Goal: Task Accomplishment & Management: Use online tool/utility

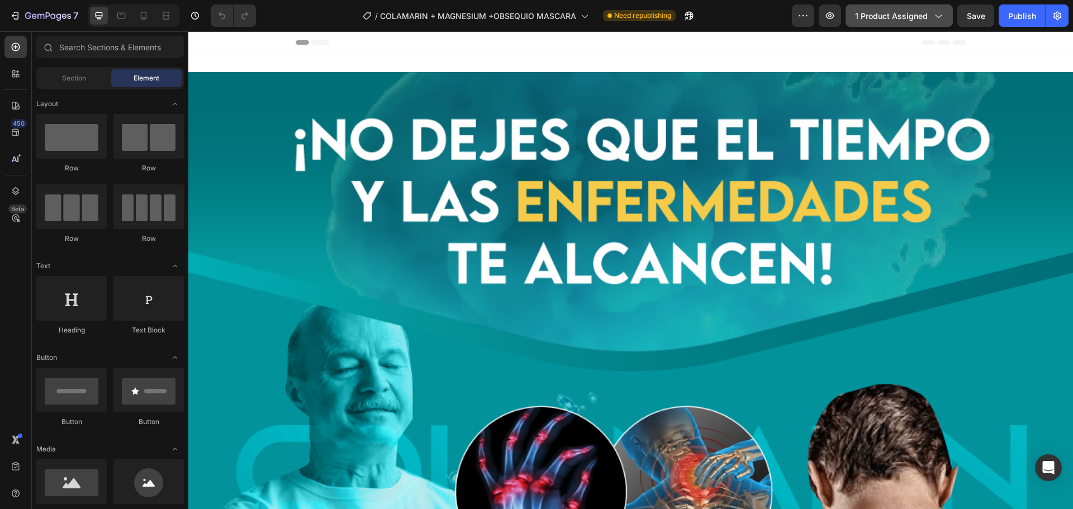
click at [926, 23] on button "1 product assigned" at bounding box center [899, 15] width 107 height 22
click at [46, 15] on icon "button" at bounding box center [48, 15] width 4 height 7
click at [939, 16] on icon "button" at bounding box center [937, 15] width 11 height 11
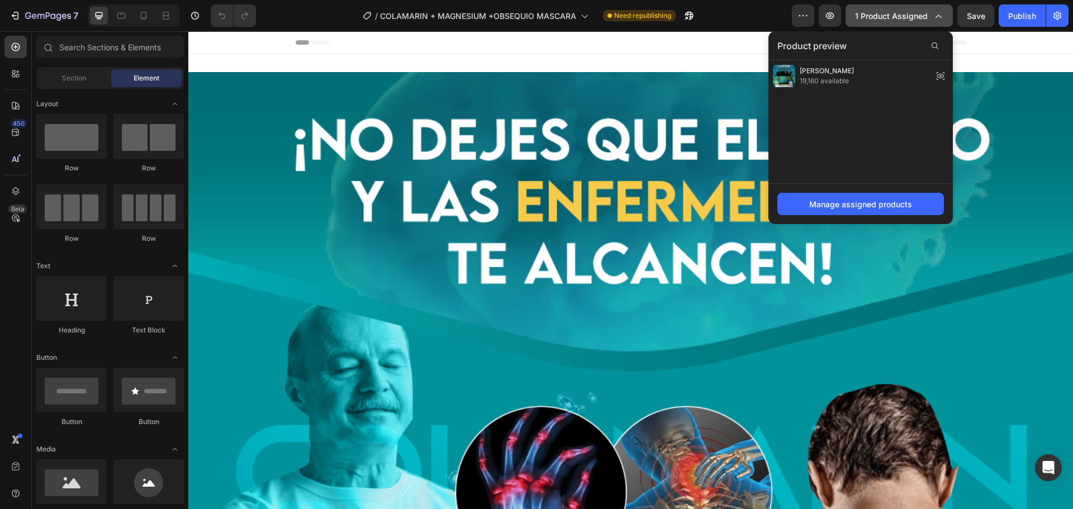
click at [939, 16] on icon "button" at bounding box center [937, 15] width 11 height 11
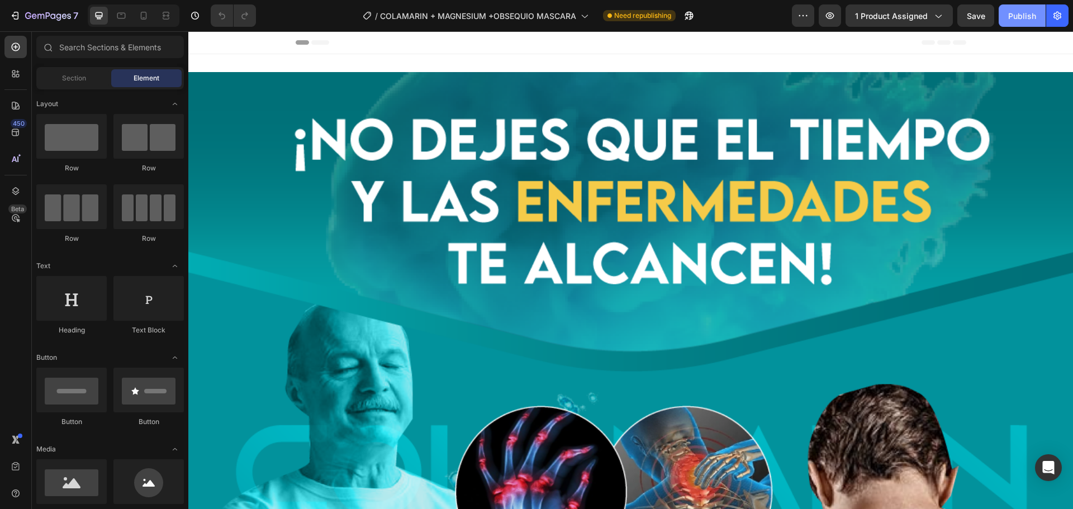
click at [1023, 21] on div "Publish" at bounding box center [1022, 16] width 28 height 12
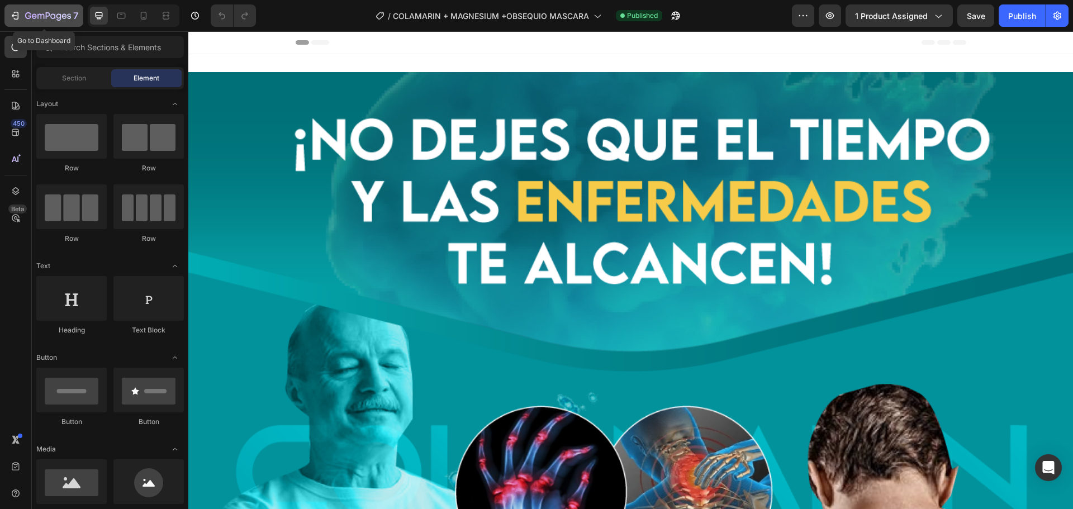
click at [39, 15] on icon "button" at bounding box center [40, 16] width 7 height 5
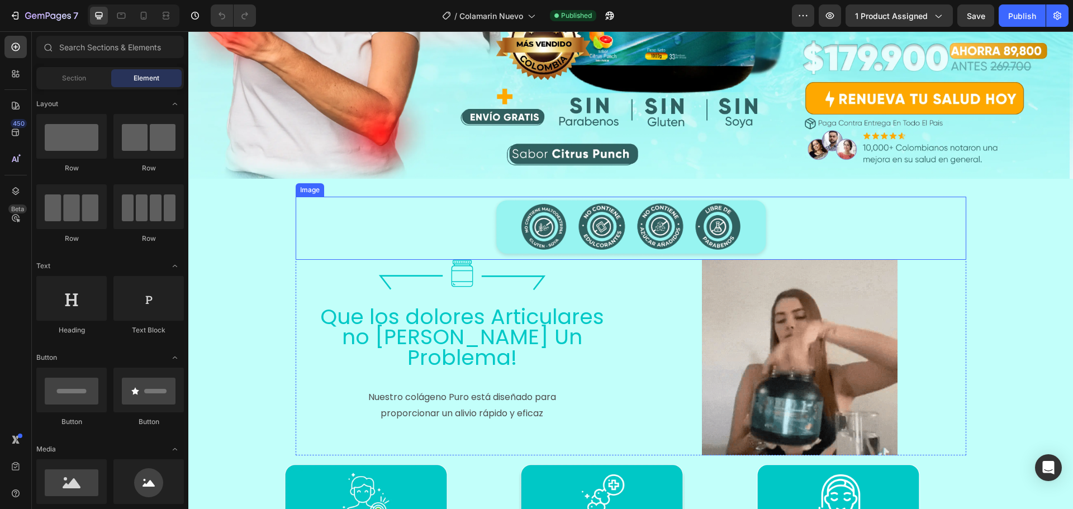
scroll to position [280, 0]
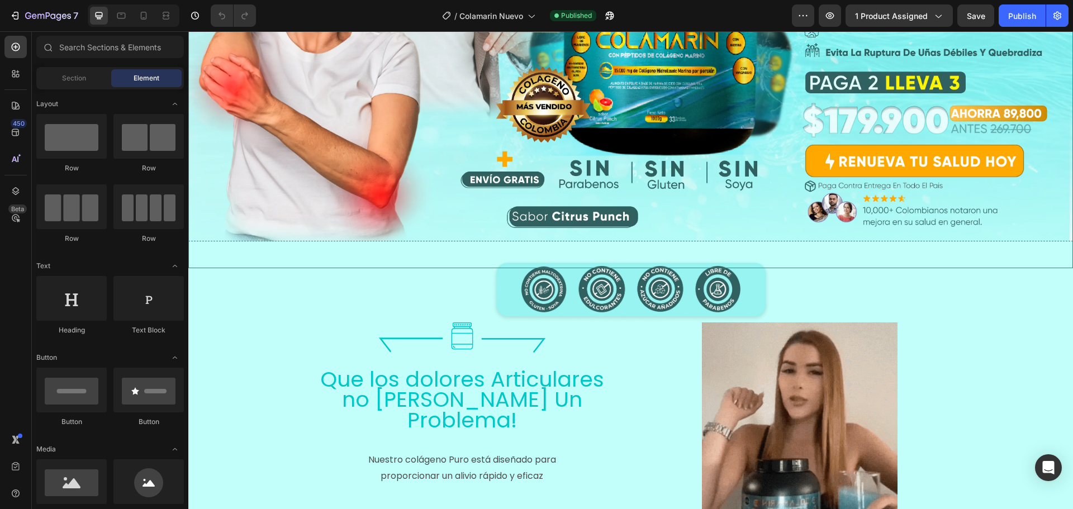
click at [850, 159] on img at bounding box center [630, 36] width 885 height 463
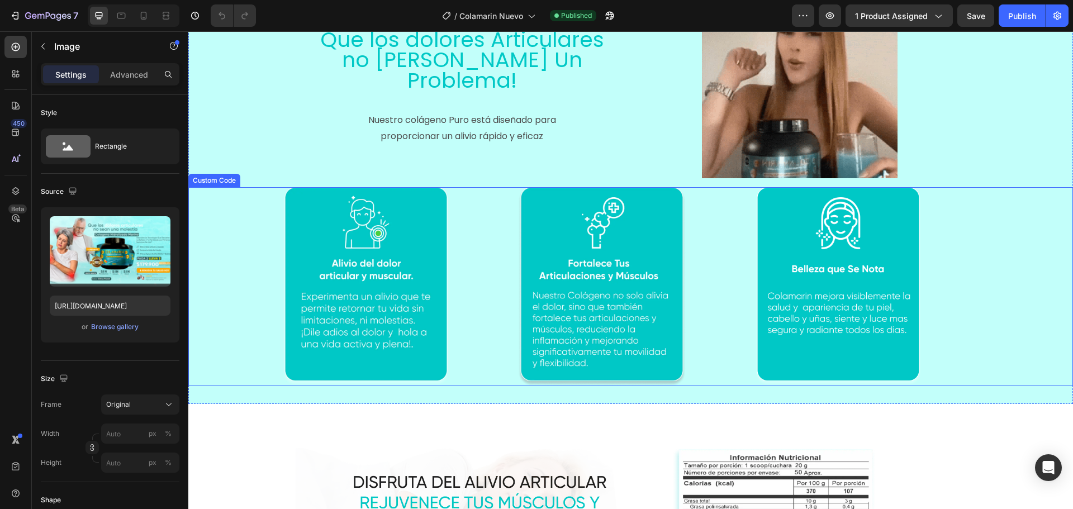
scroll to position [950, 0]
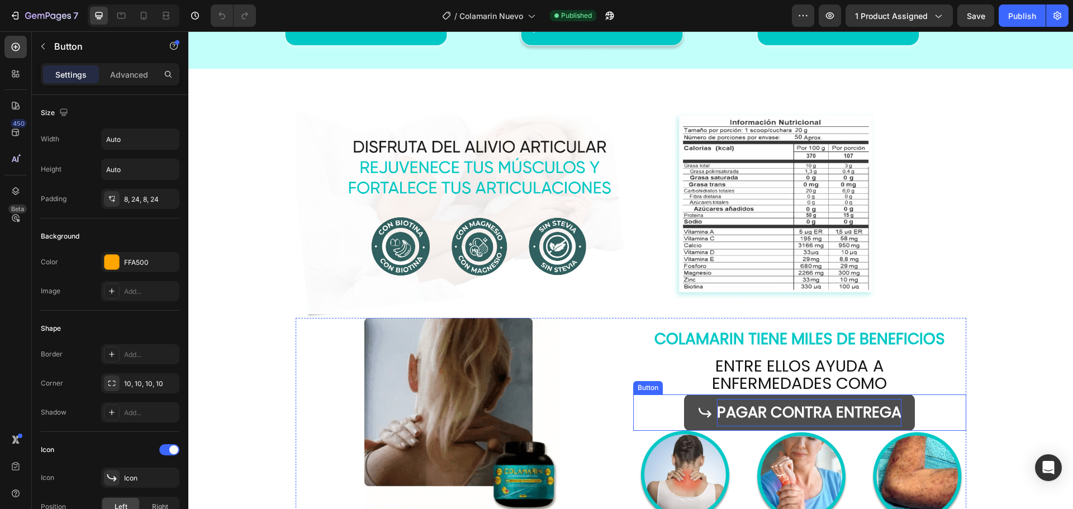
click at [787, 413] on strong "PAGAR CONTRA ENTREGA" at bounding box center [809, 412] width 184 height 21
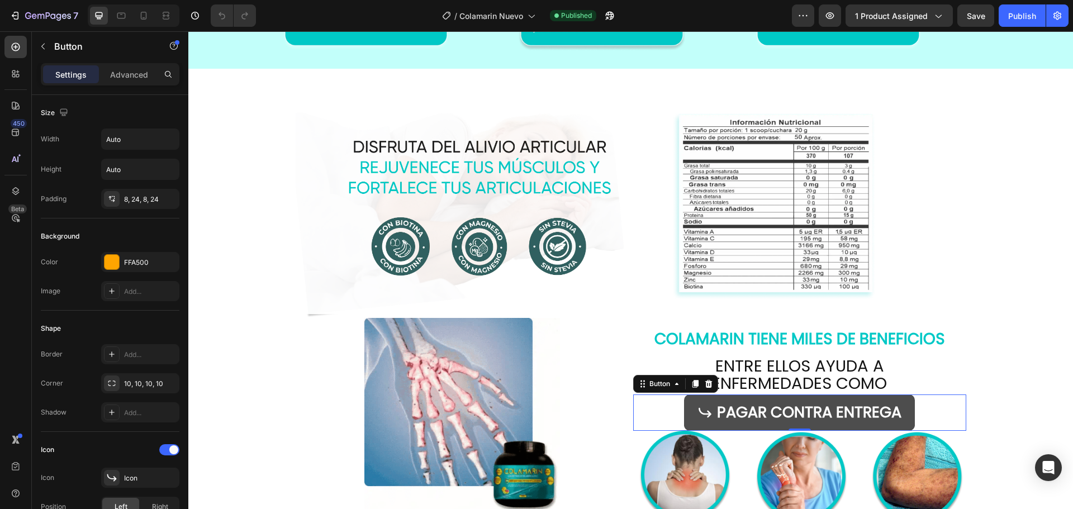
click at [688, 410] on button "PAGAR CONTRA ENTREGA" at bounding box center [799, 413] width 231 height 36
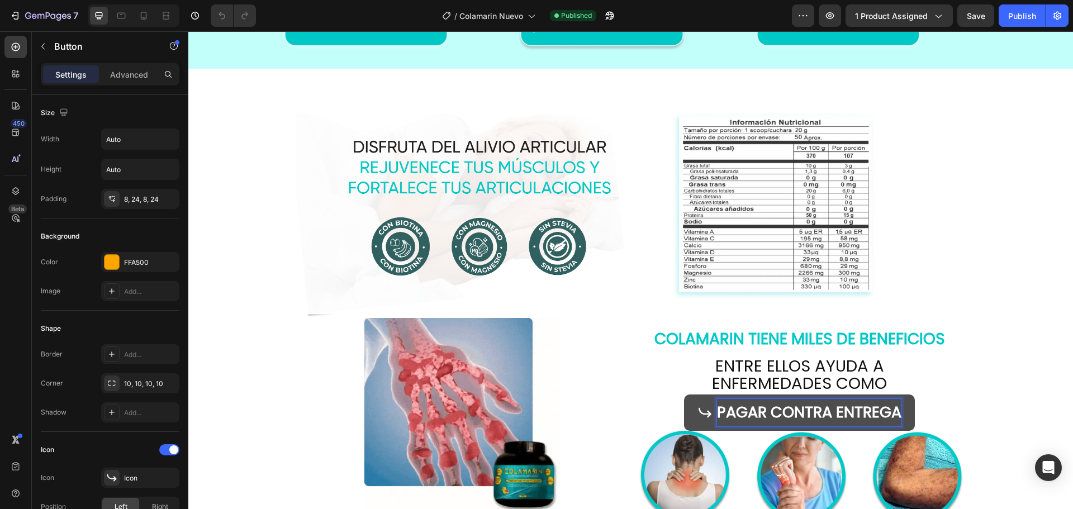
click at [783, 411] on strong "PAGAR CONTRA ENTREGA" at bounding box center [809, 412] width 184 height 21
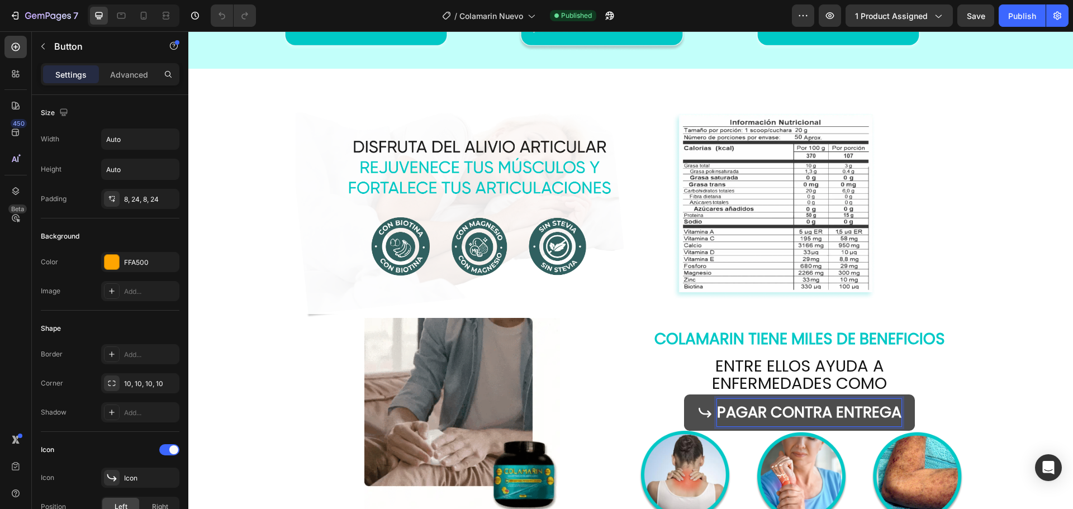
click at [910, 411] on button "PAGAR CONTRA ENTREGA" at bounding box center [799, 413] width 231 height 36
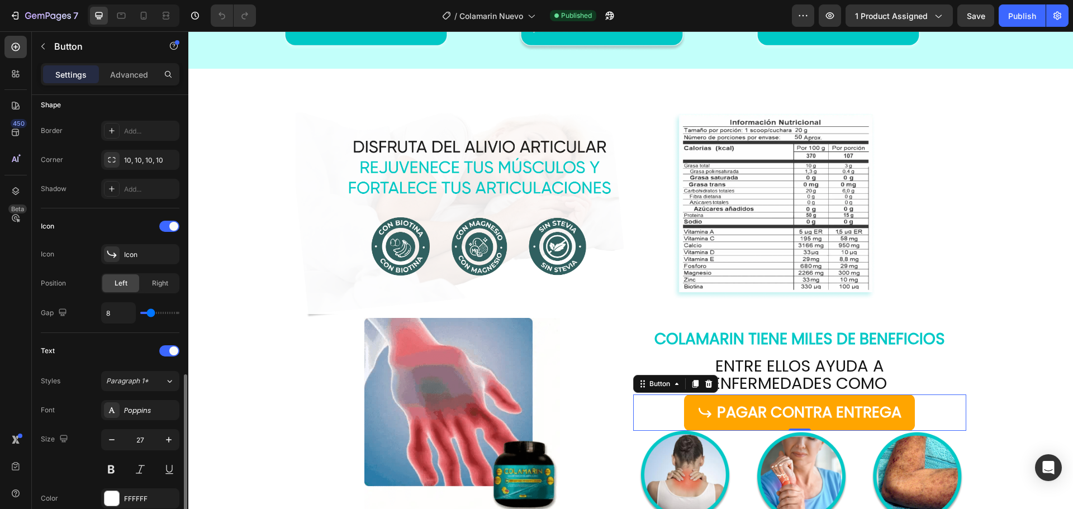
scroll to position [444, 0]
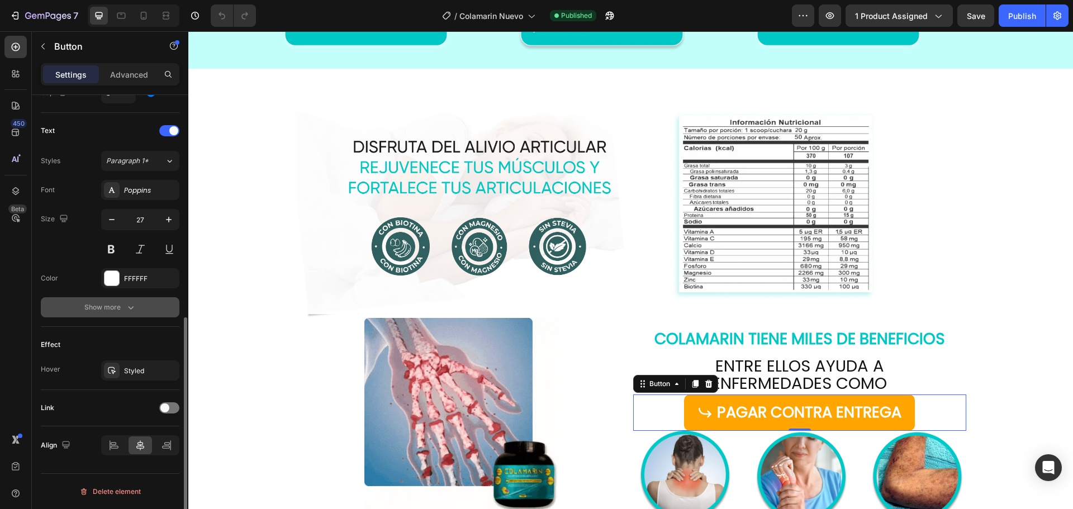
click at [140, 309] on button "Show more" at bounding box center [110, 307] width 139 height 20
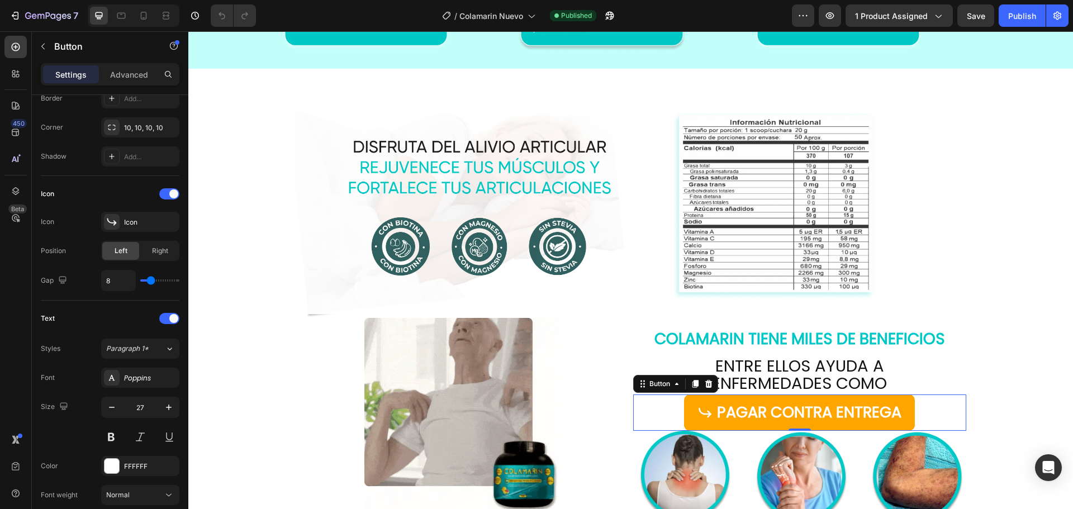
scroll to position [0, 0]
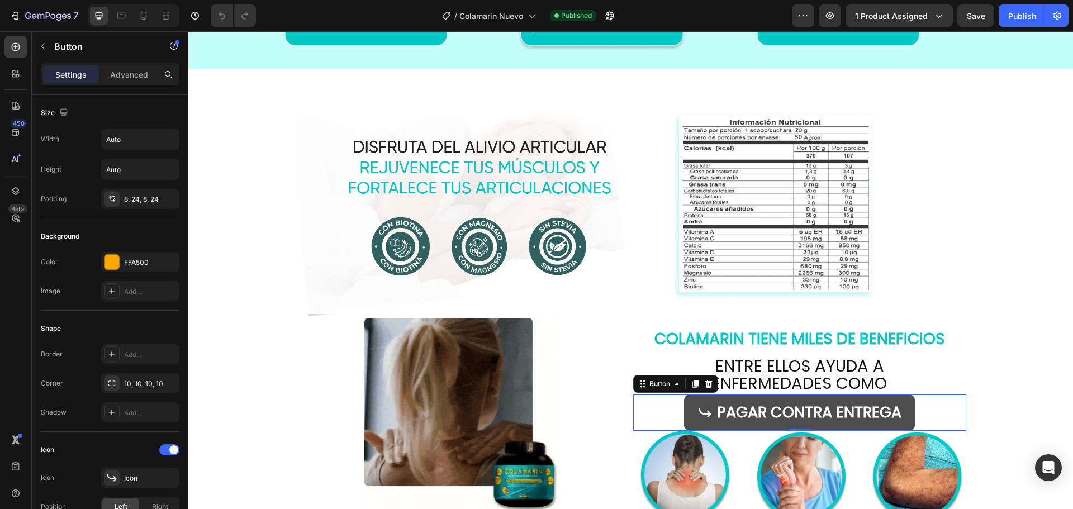
click at [698, 411] on icon at bounding box center [705, 412] width 15 height 15
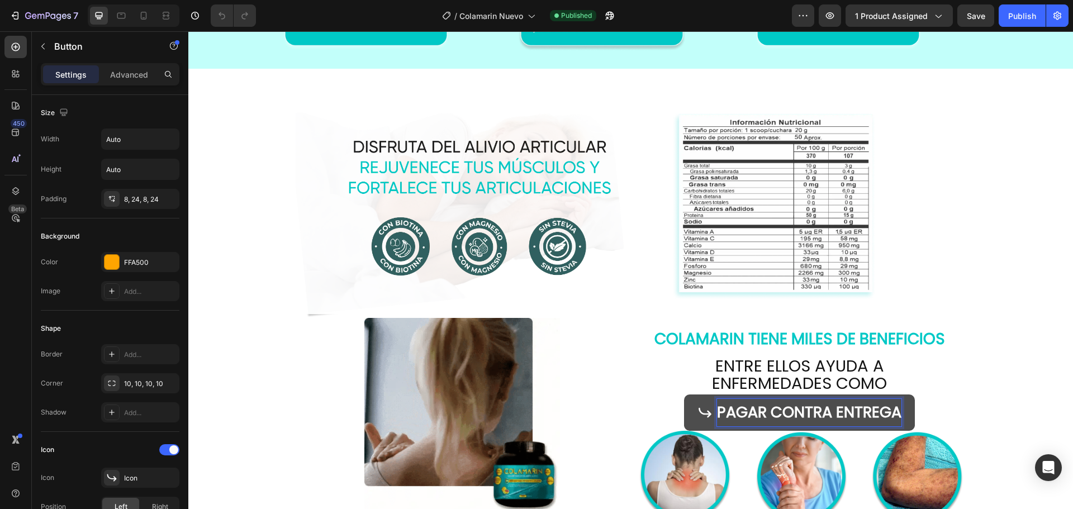
click at [776, 415] on strong "PAGAR CONTRA ENTREGA" at bounding box center [809, 412] width 184 height 21
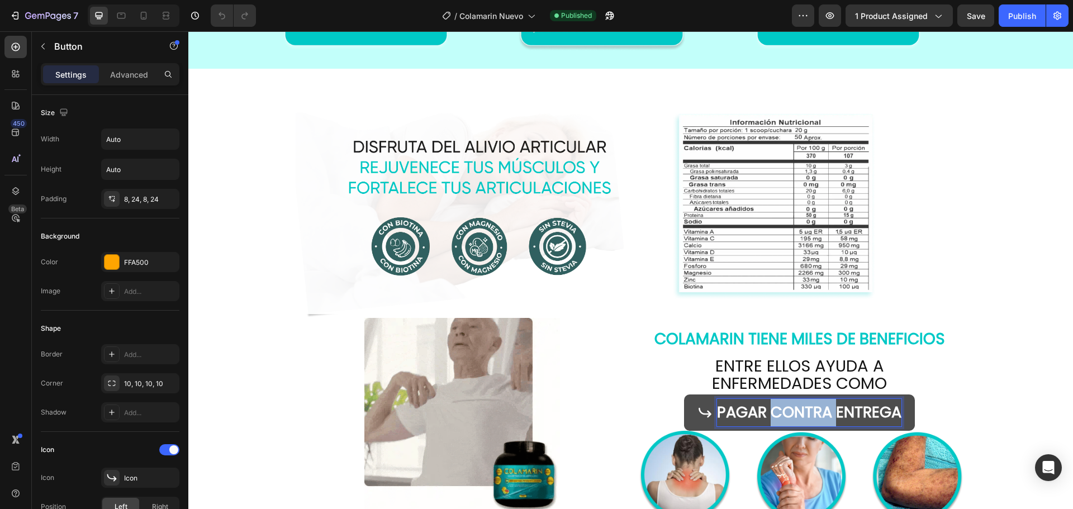
click at [776, 415] on strong "PAGAR CONTRA ENTREGA" at bounding box center [809, 412] width 184 height 21
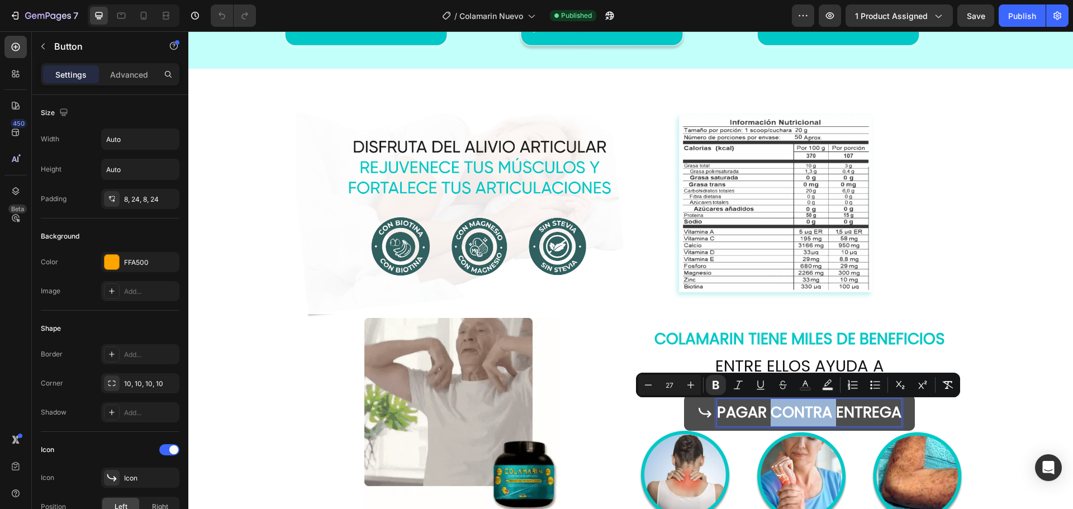
click at [684, 420] on button "PAGAR CONTRA ENTREGA" at bounding box center [799, 413] width 231 height 36
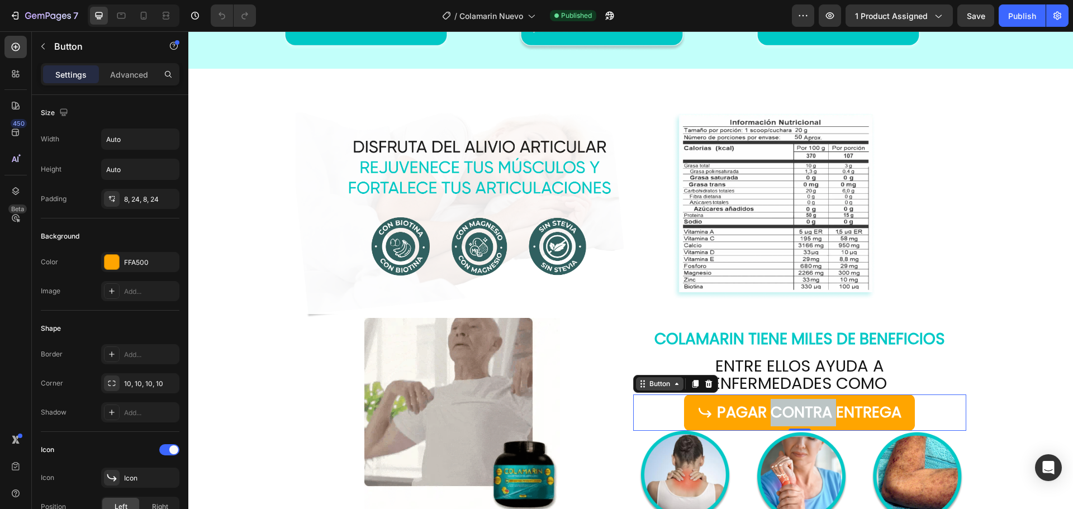
click at [677, 383] on icon at bounding box center [676, 384] width 9 height 9
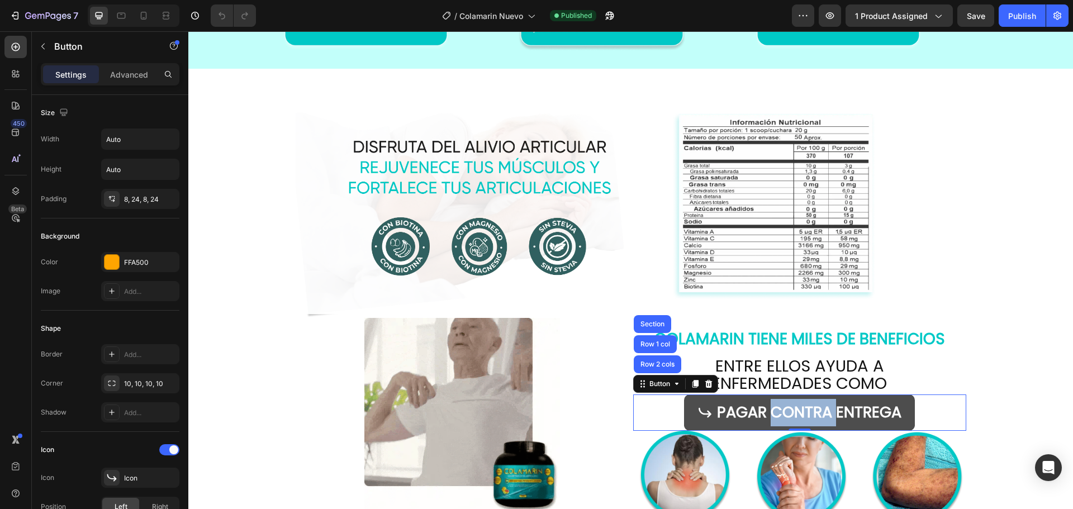
click at [684, 420] on button "PAGAR CONTRA ENTREGA" at bounding box center [799, 413] width 231 height 36
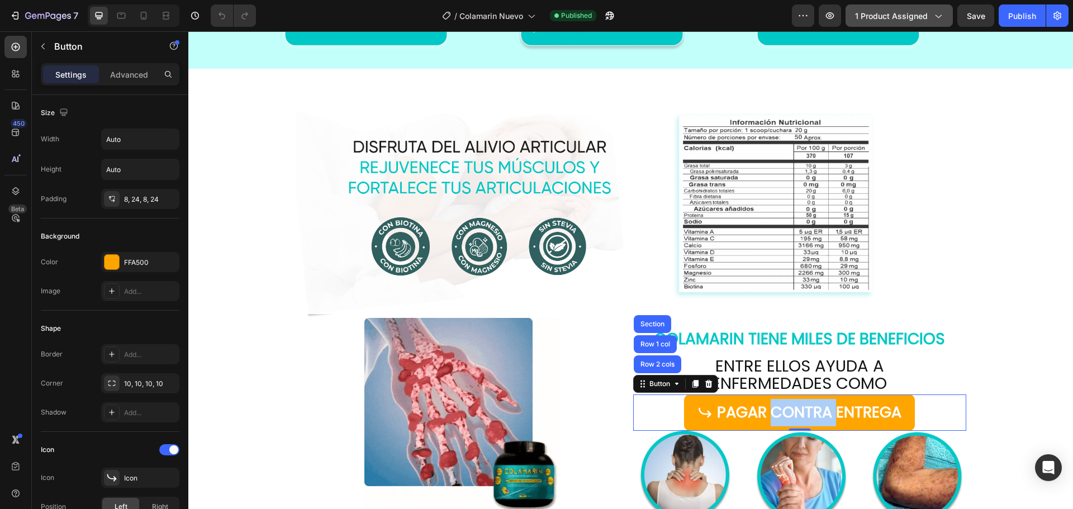
click at [893, 15] on span "1 product assigned" at bounding box center [891, 16] width 73 height 12
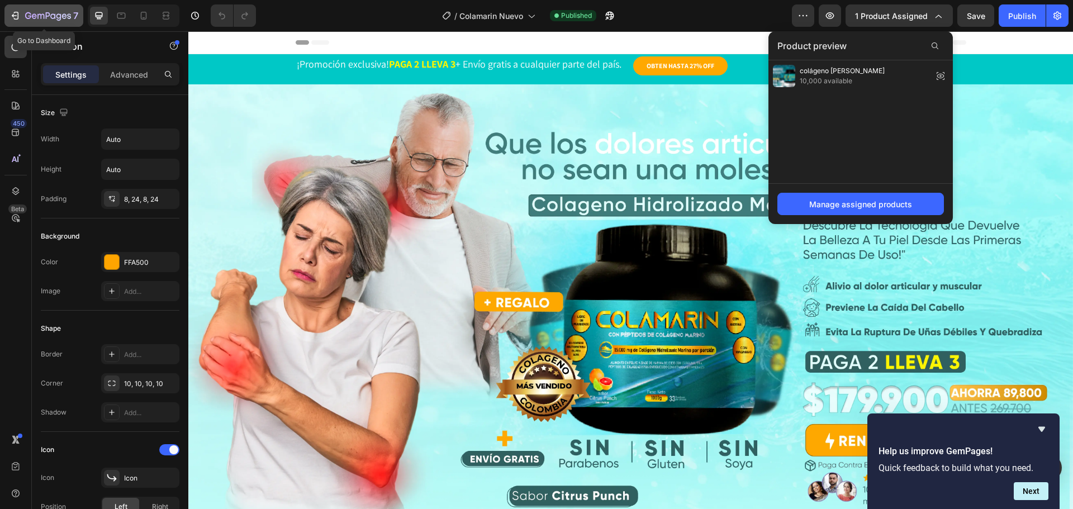
click at [42, 12] on icon "button" at bounding box center [48, 17] width 46 height 10
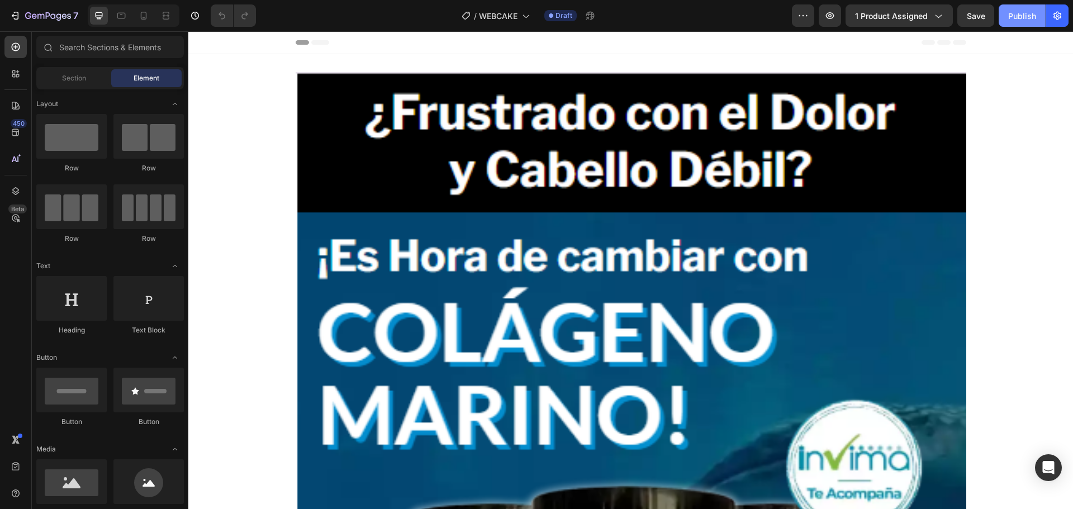
click at [1027, 13] on div "Publish" at bounding box center [1022, 16] width 28 height 12
click at [29, 16] on icon "button" at bounding box center [28, 15] width 6 height 7
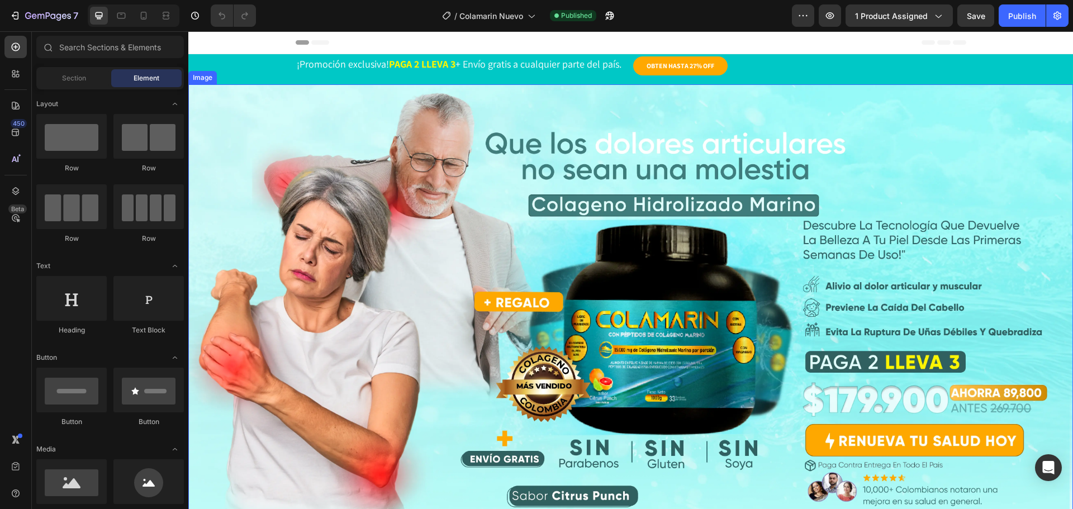
click at [472, 244] on img at bounding box center [630, 315] width 885 height 463
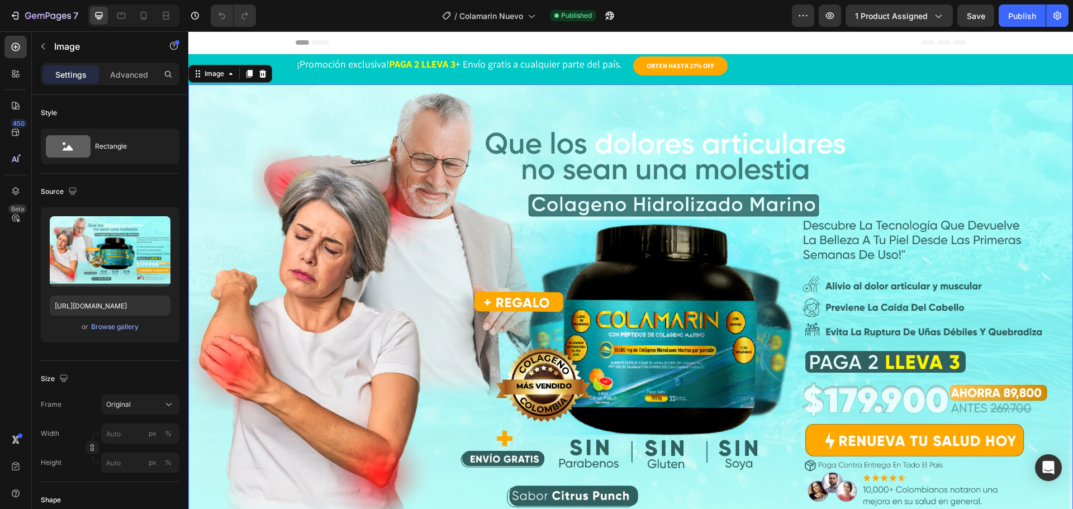
click at [438, 238] on img at bounding box center [630, 315] width 885 height 463
click at [14, 70] on icon at bounding box center [13, 71] width 3 height 3
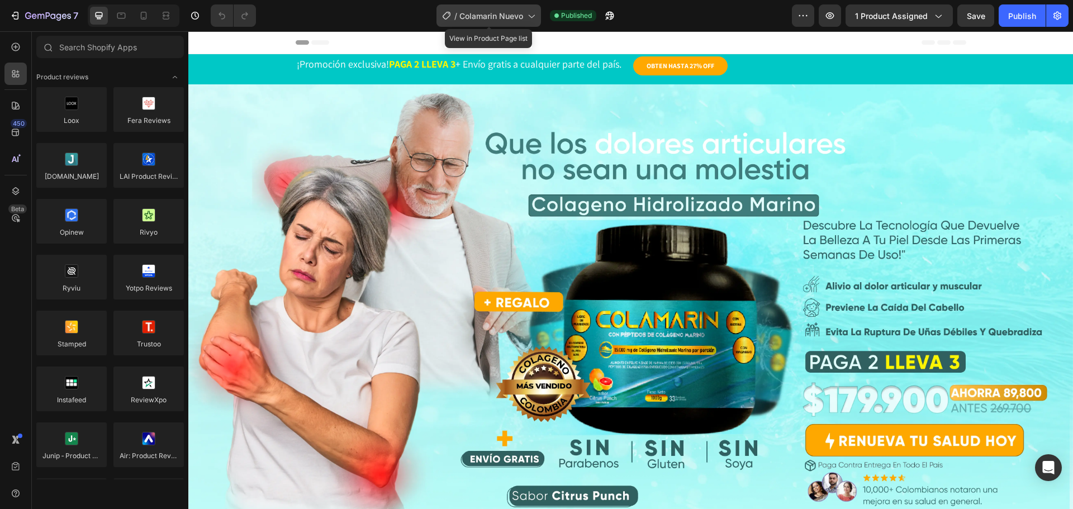
click at [483, 17] on span "Colamarin Nuevo" at bounding box center [492, 16] width 64 height 12
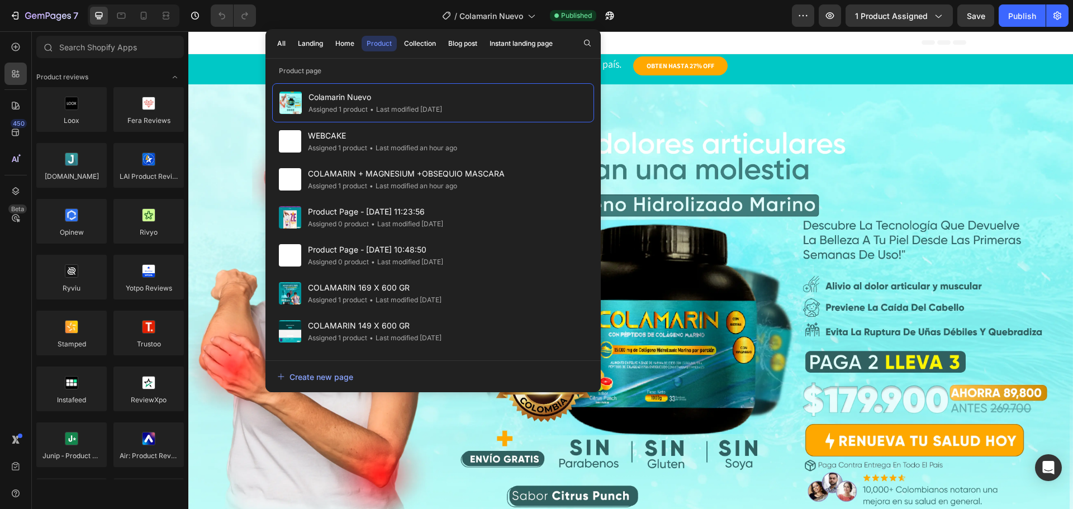
click at [774, 16] on div "/ Colamarin Nuevo Published" at bounding box center [528, 15] width 527 height 22
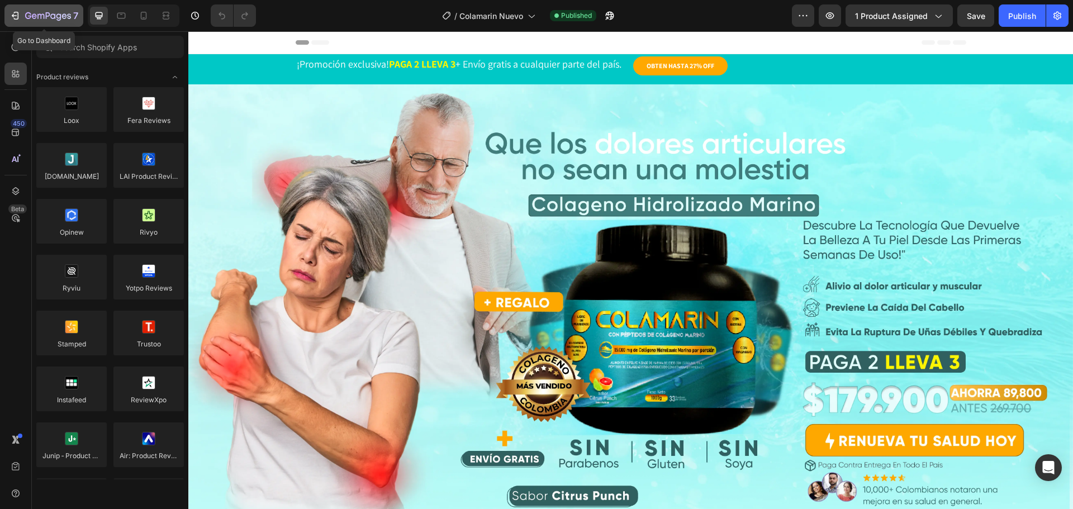
click at [31, 10] on div "7" at bounding box center [51, 15] width 53 height 13
